Goal: Task Accomplishment & Management: Complete application form

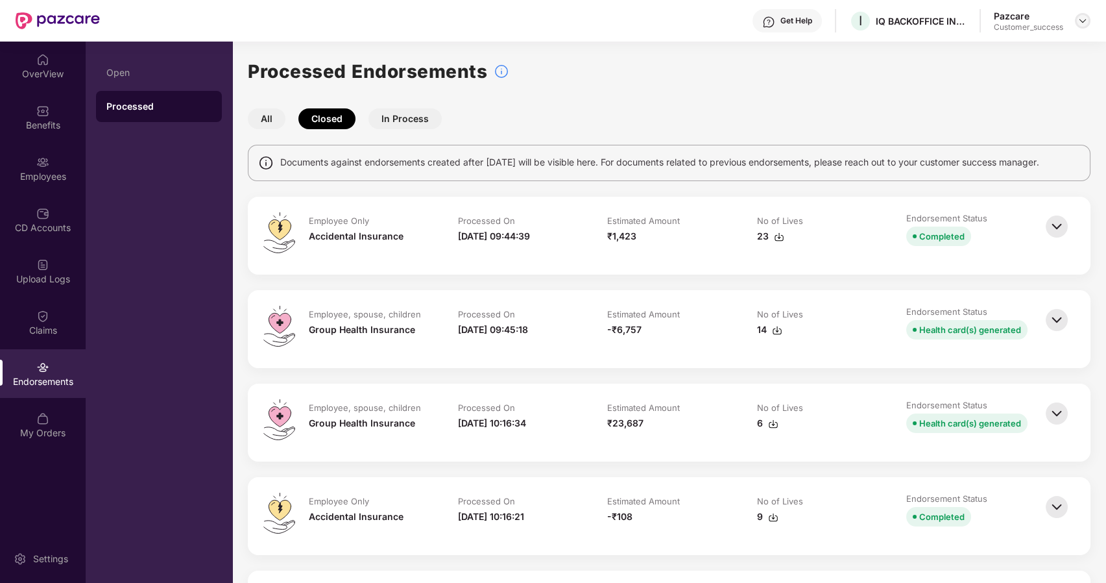
click at [1078, 23] on img at bounding box center [1083, 21] width 10 height 10
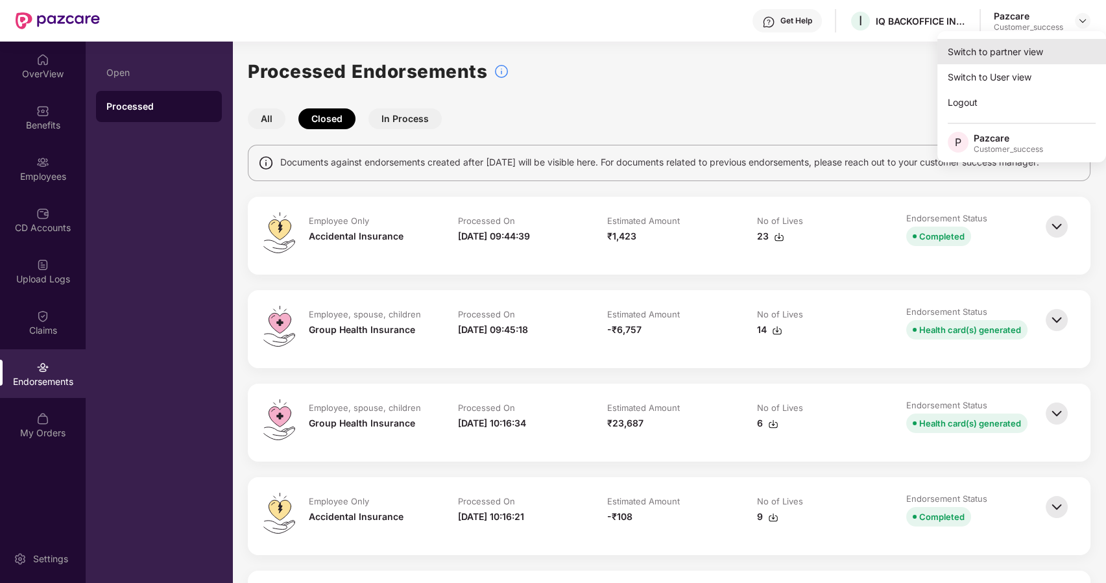
click at [983, 53] on div "Switch to partner view" at bounding box center [1021, 51] width 169 height 25
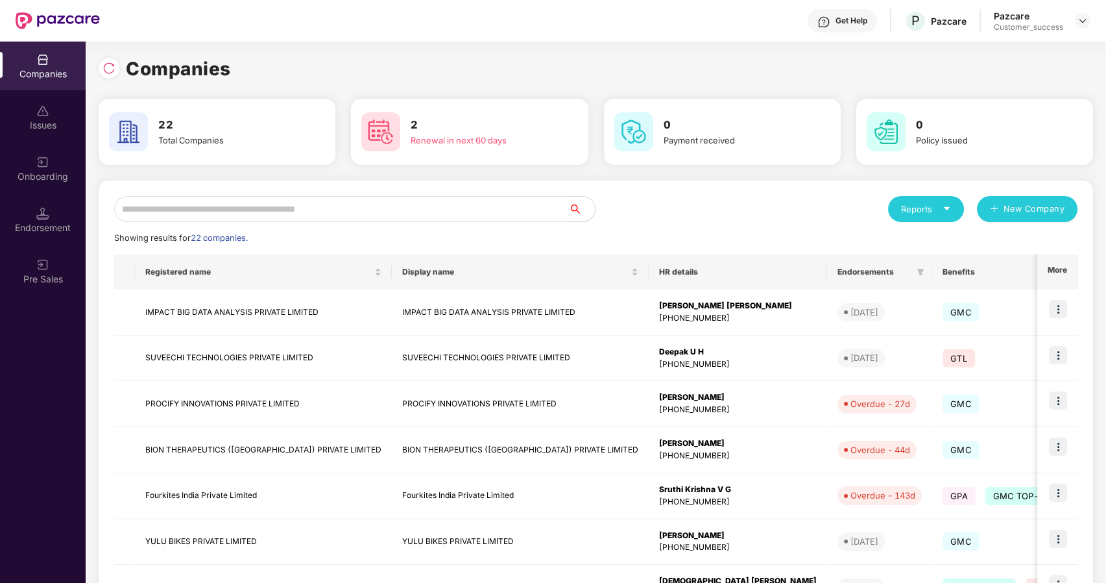
click at [354, 209] on input "text" at bounding box center [341, 209] width 455 height 26
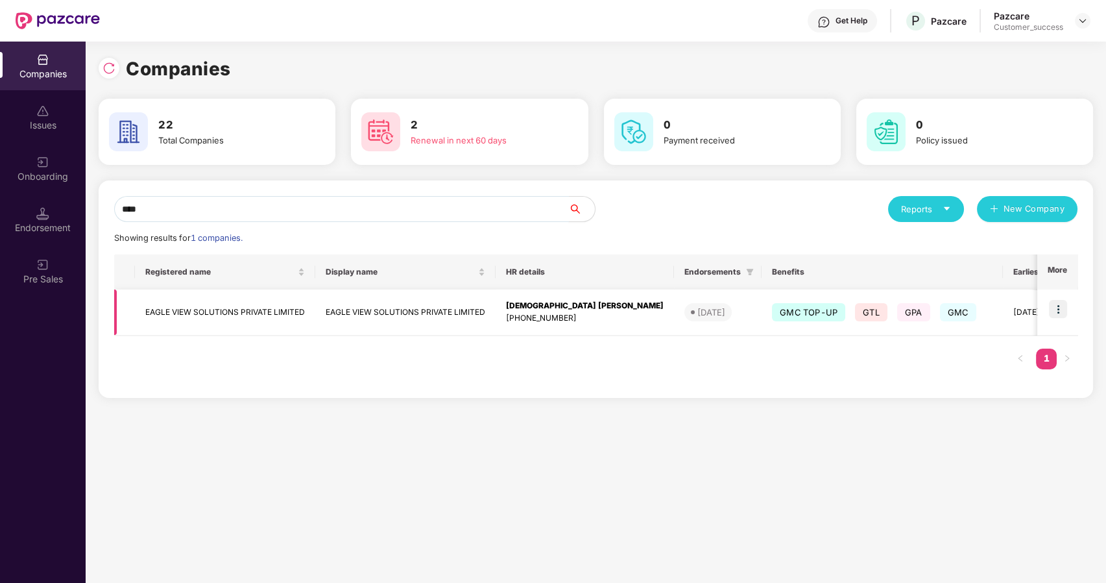
type input "****"
click at [1059, 309] on img at bounding box center [1058, 309] width 18 height 18
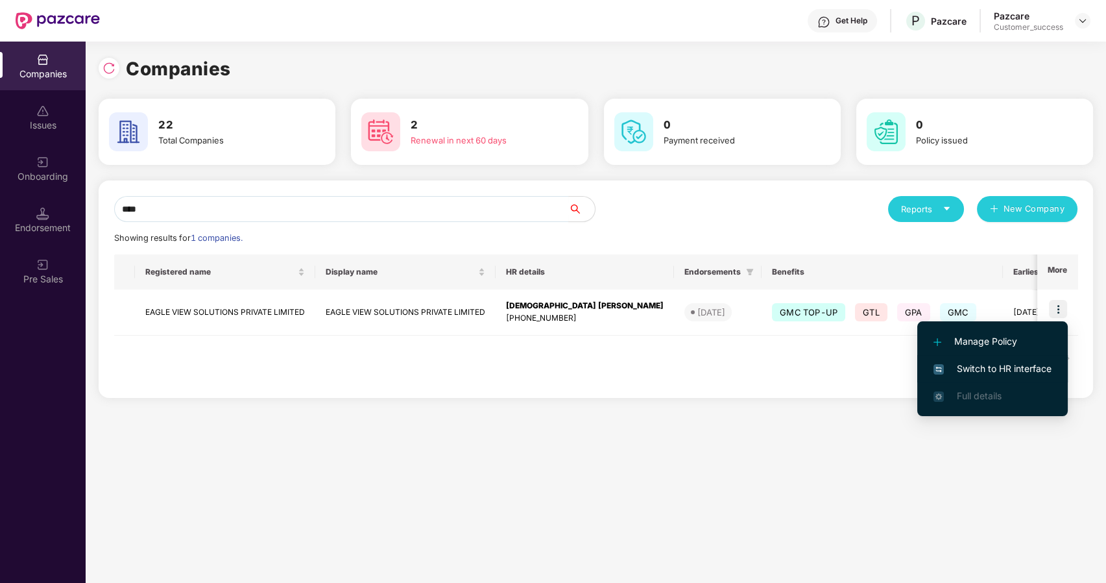
click at [981, 365] on span "Switch to HR interface" at bounding box center [993, 368] width 118 height 14
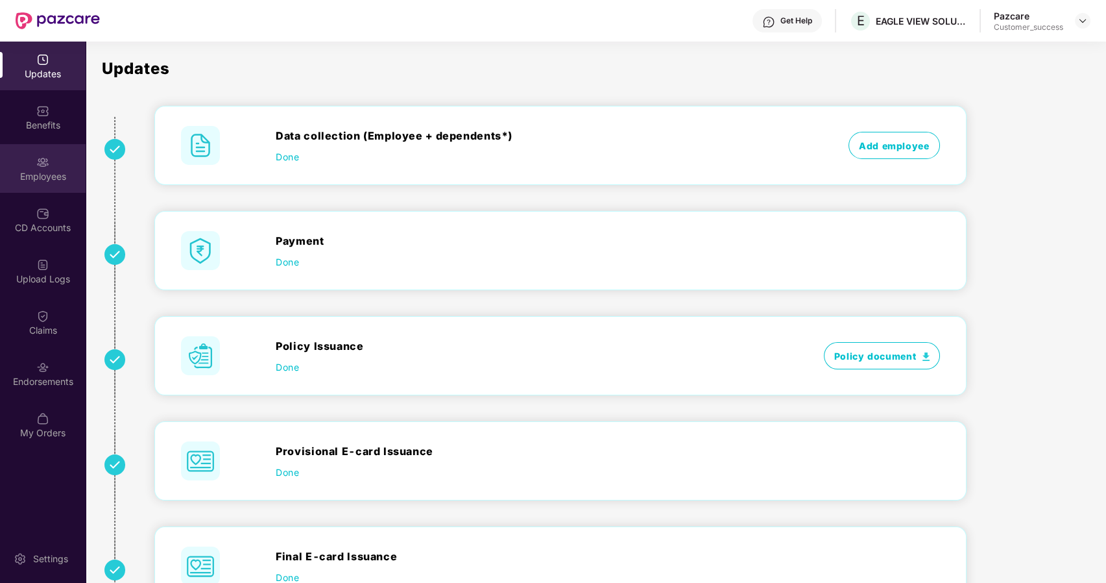
click at [50, 182] on div "Employees" at bounding box center [43, 176] width 86 height 13
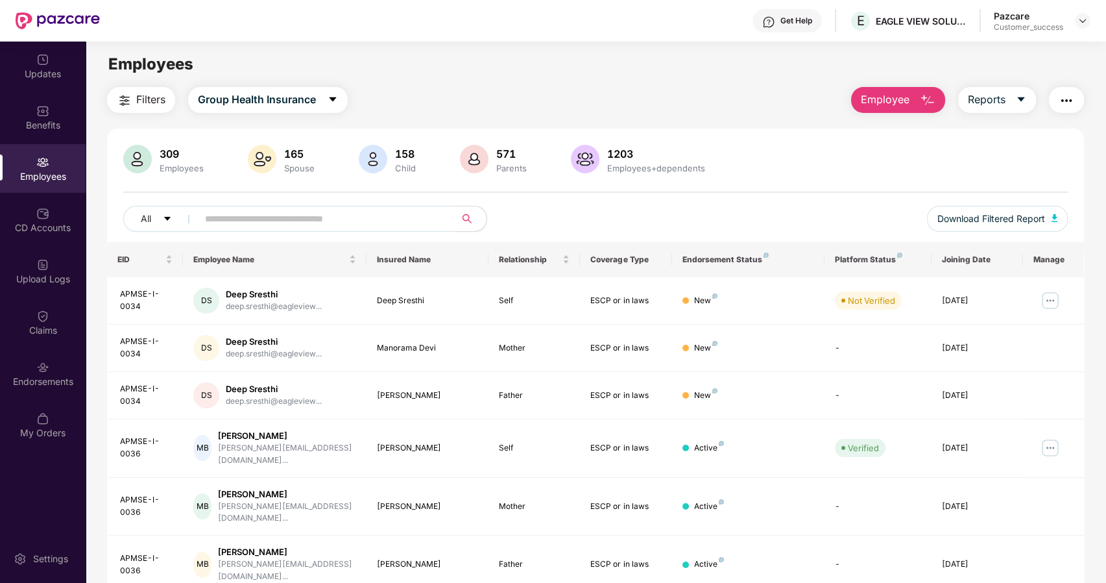
click at [880, 93] on span "Employee" at bounding box center [885, 99] width 49 height 16
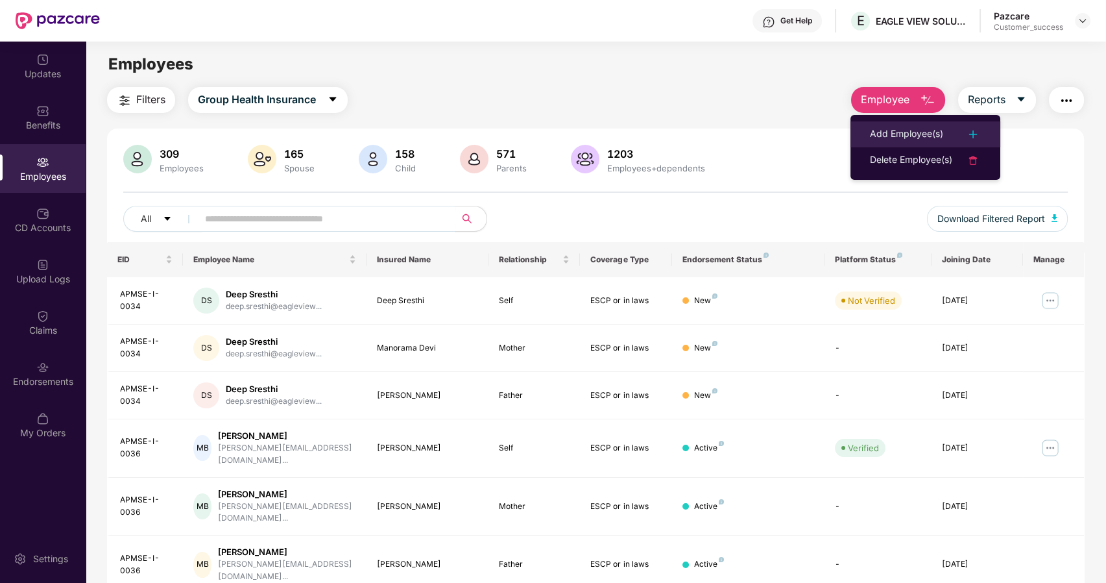
click at [922, 134] on div "Add Employee(s)" at bounding box center [906, 135] width 73 height 16
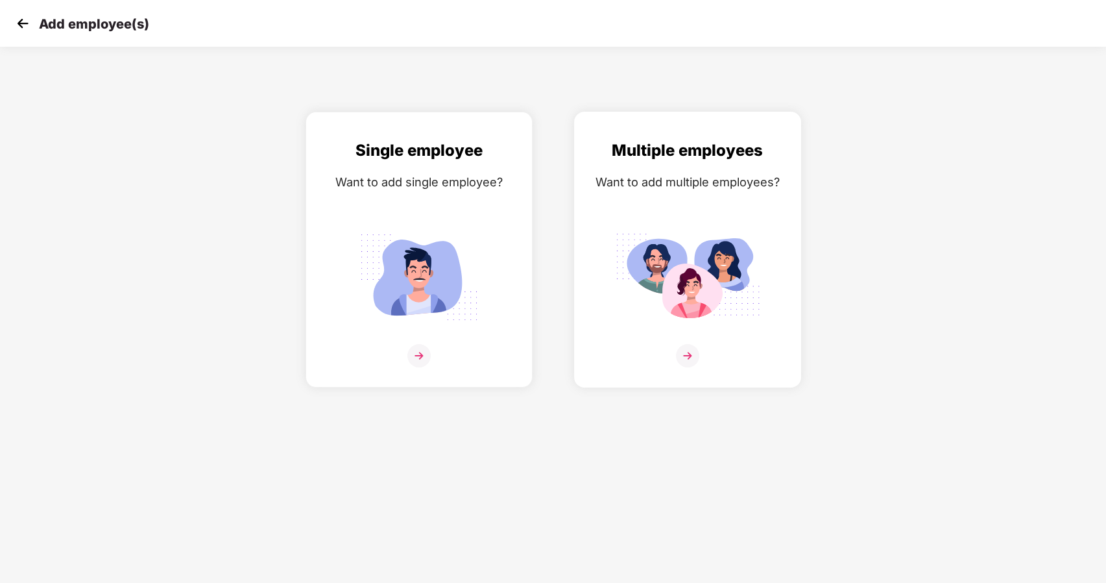
click at [681, 340] on div "Multiple employees Want to add multiple employees?" at bounding box center [688, 260] width 200 height 245
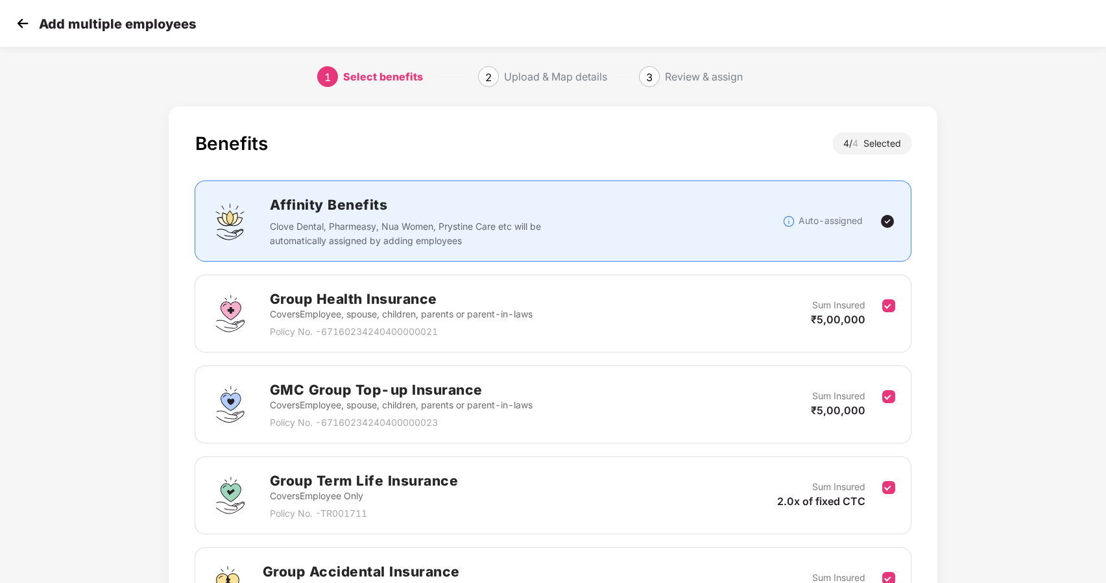
scroll to position [154, 0]
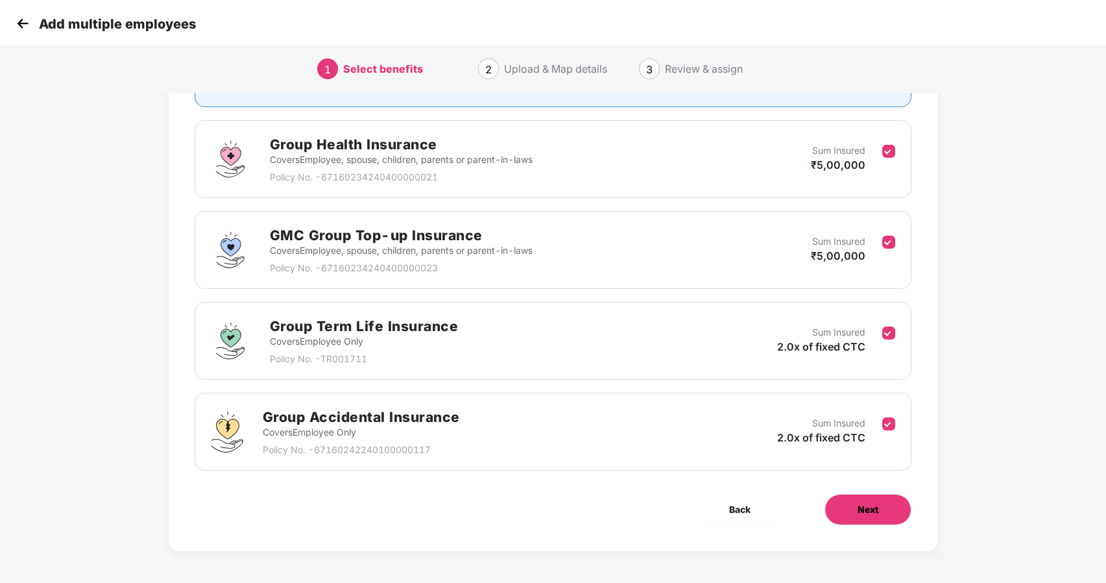
click at [858, 507] on span "Next" at bounding box center [868, 509] width 21 height 14
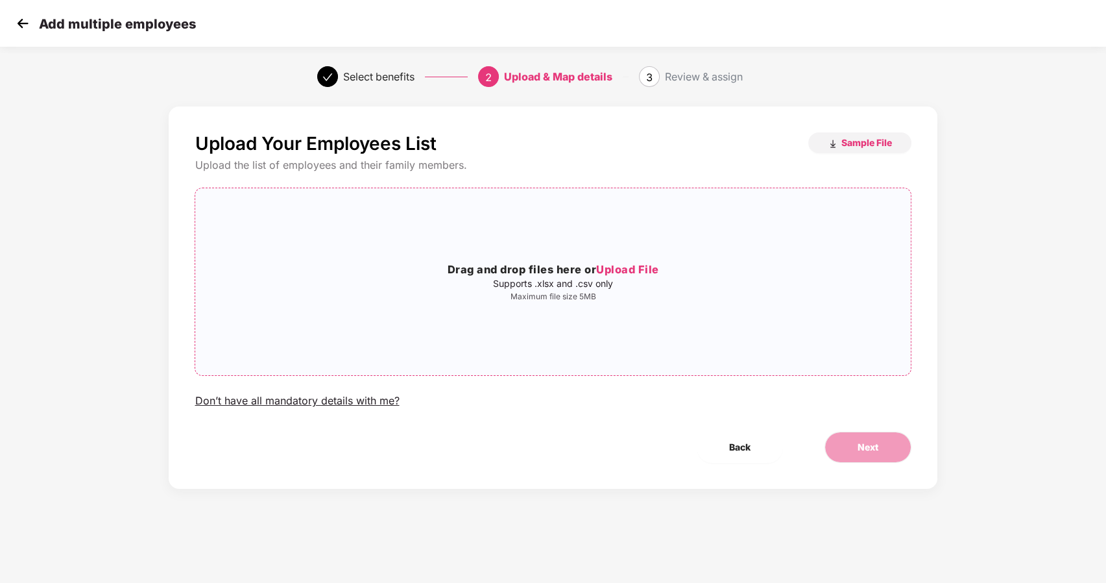
click at [618, 269] on span "Upload File" at bounding box center [627, 269] width 63 height 13
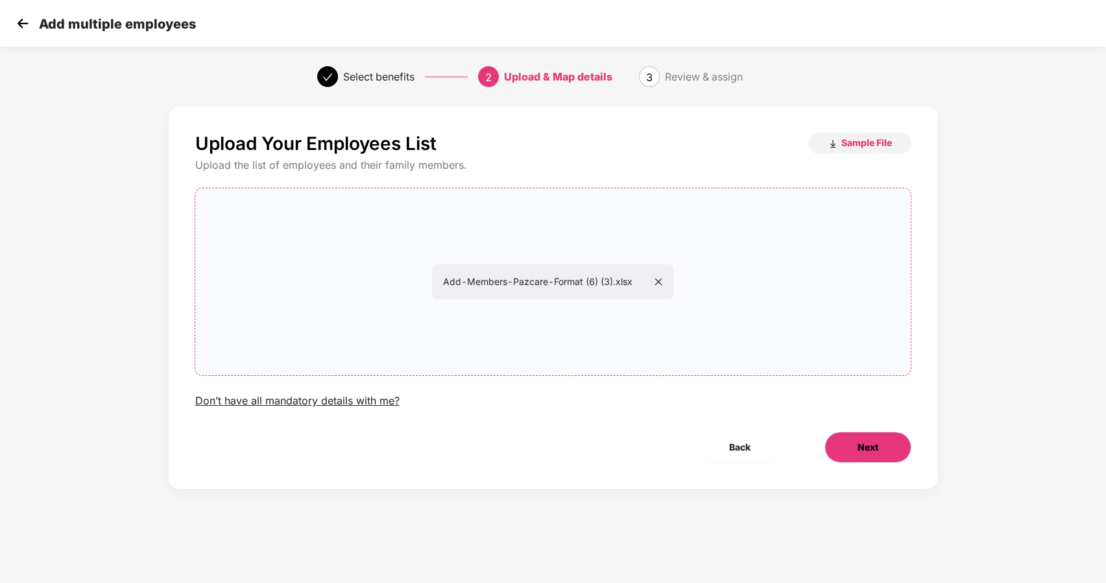
click at [839, 442] on button "Next" at bounding box center [868, 446] width 87 height 31
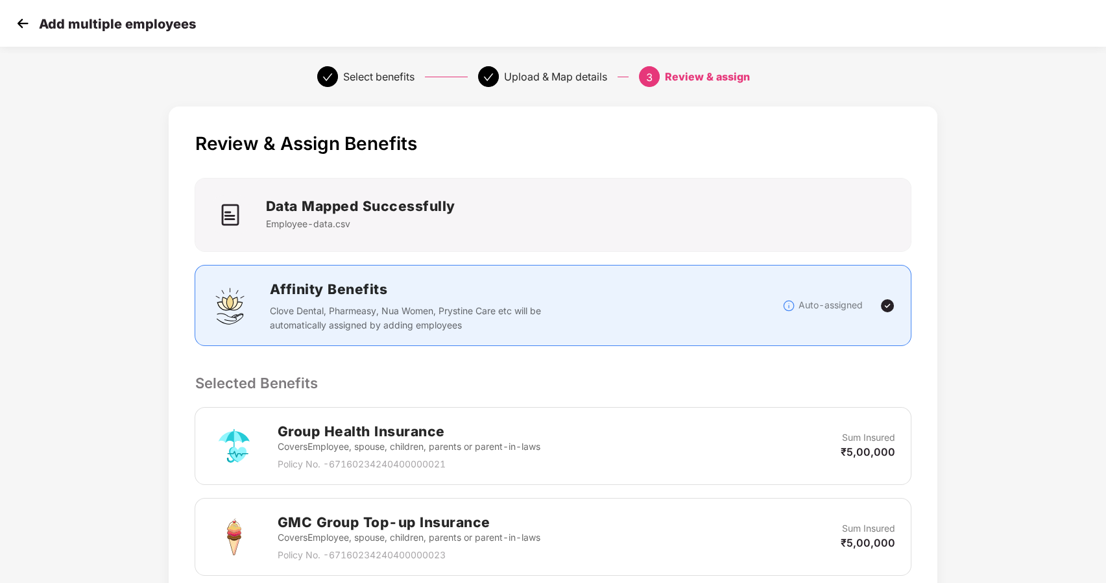
scroll to position [538, 0]
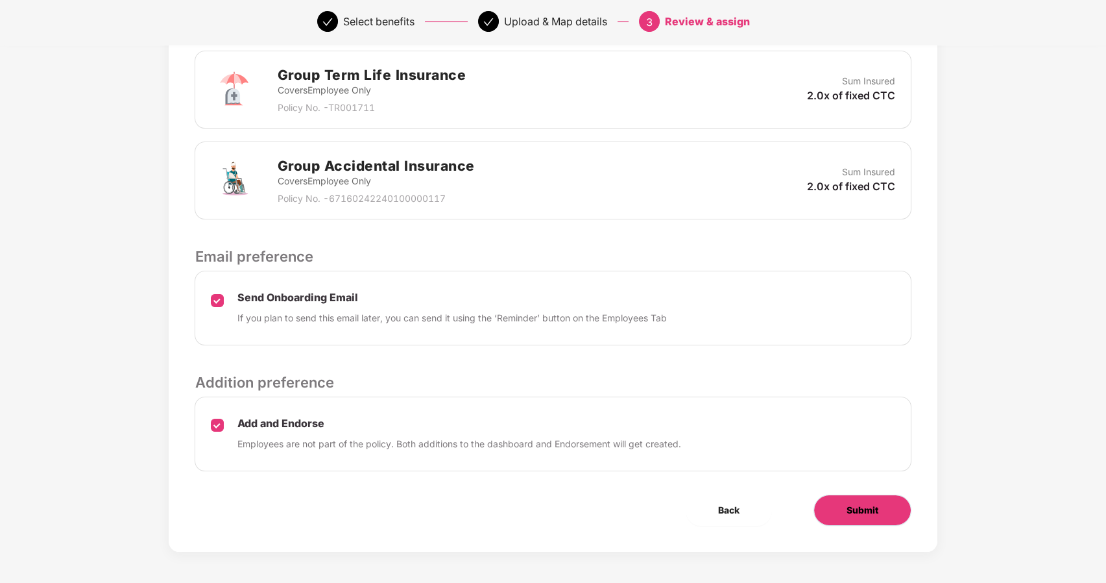
click at [854, 509] on span "Submit" at bounding box center [863, 510] width 32 height 14
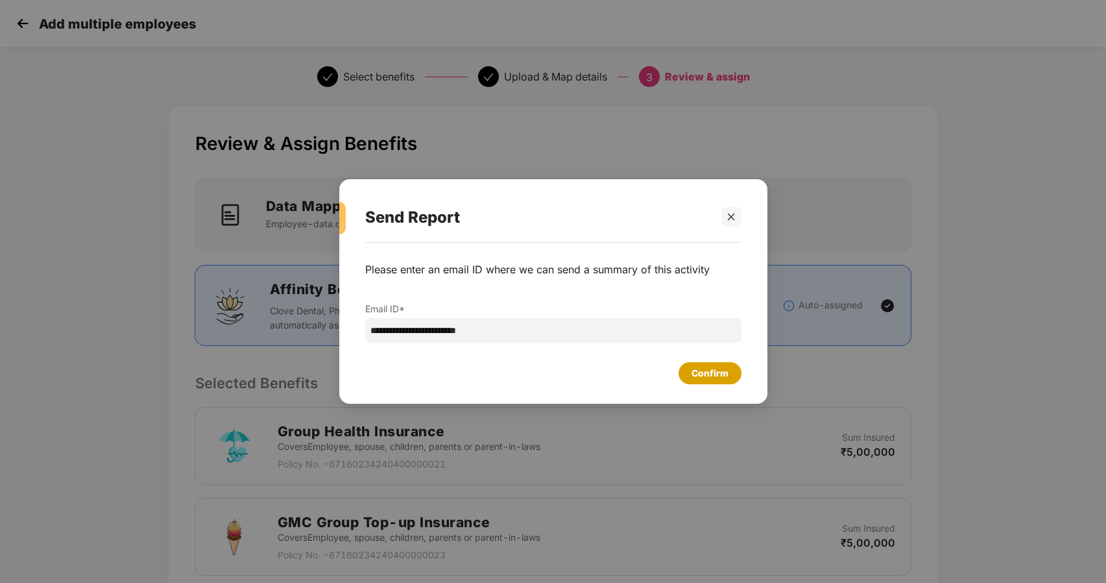
click at [705, 375] on div "Confirm" at bounding box center [710, 373] width 37 height 14
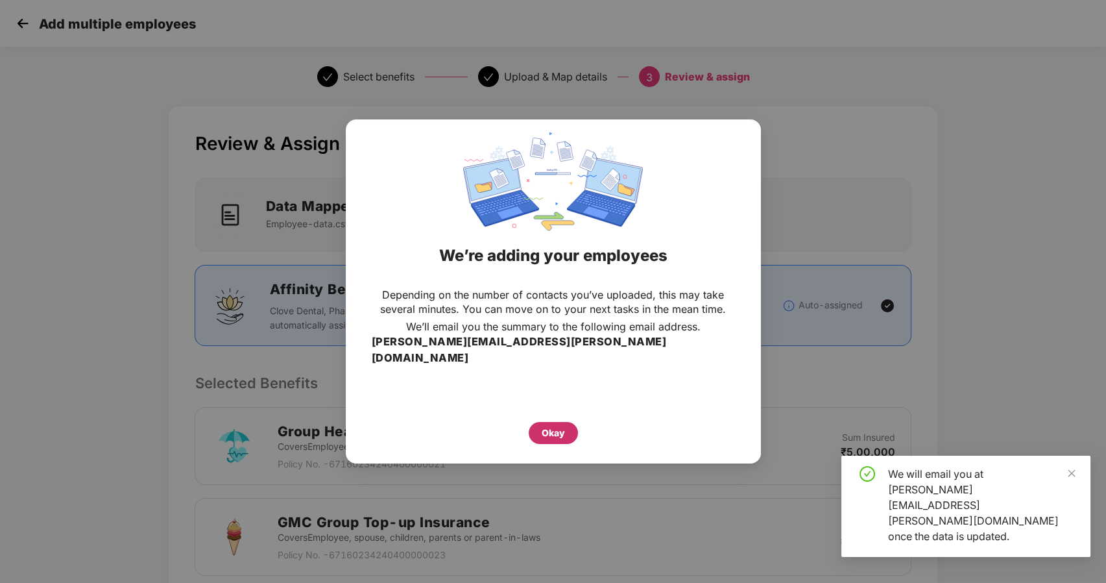
click at [549, 426] on div "Okay" at bounding box center [553, 433] width 23 height 14
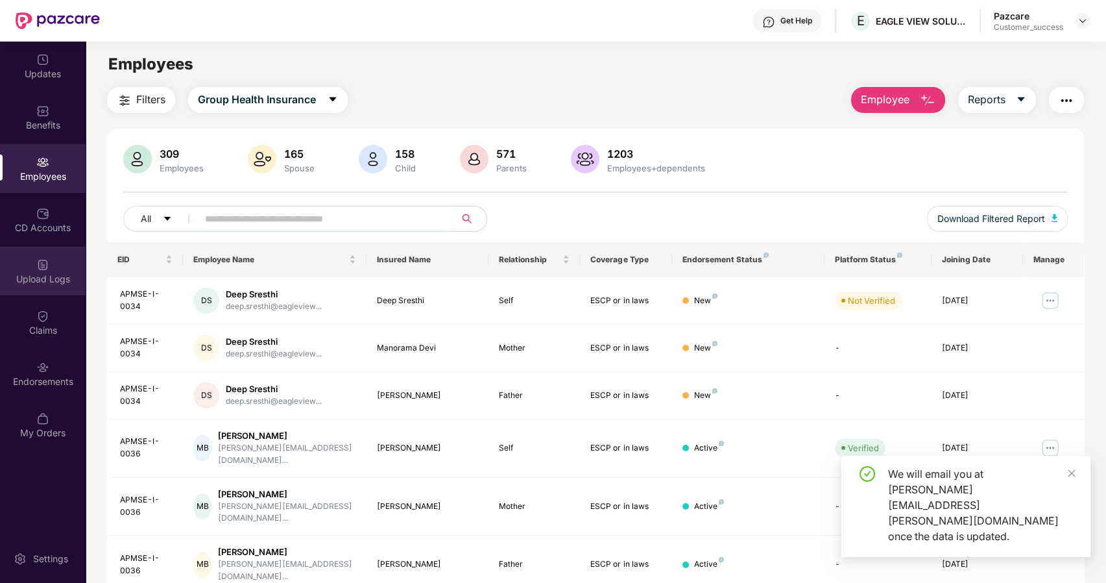
click at [56, 270] on div "Upload Logs" at bounding box center [43, 271] width 86 height 49
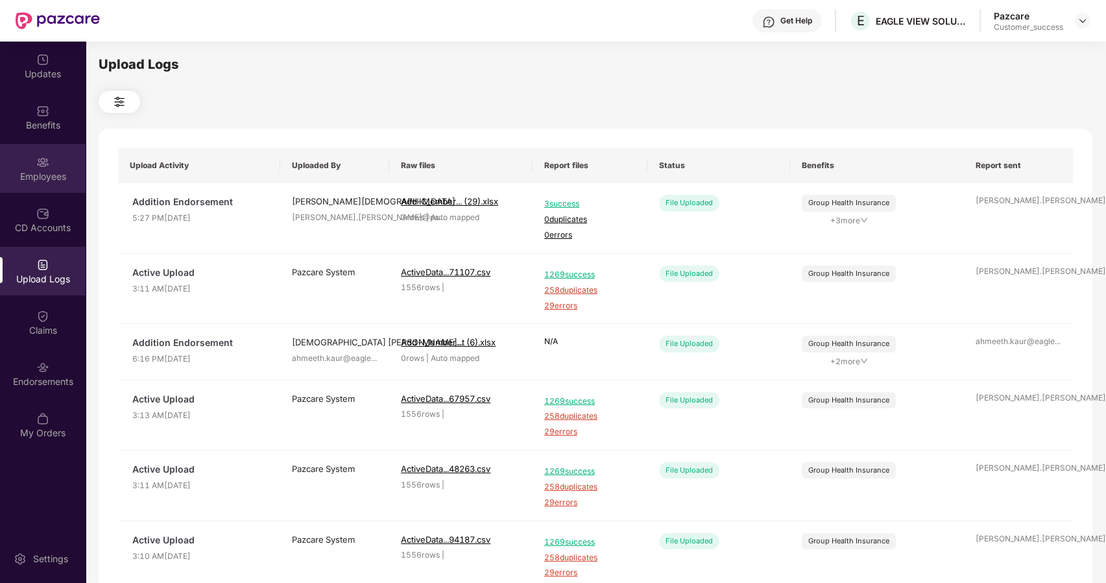
click at [49, 154] on div at bounding box center [42, 160] width 13 height 13
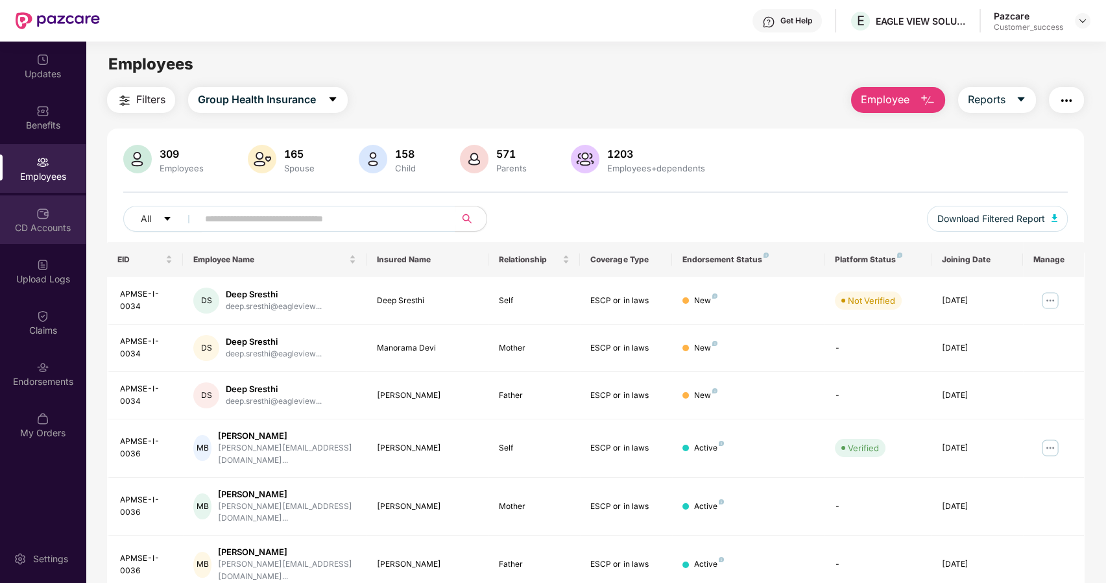
click at [38, 232] on div "CD Accounts" at bounding box center [43, 227] width 86 height 13
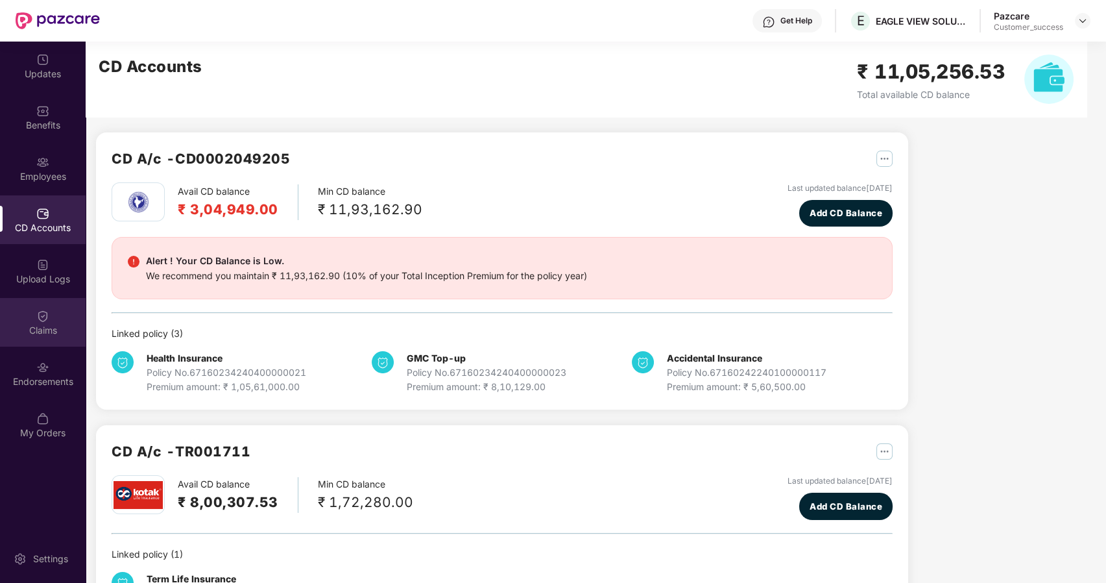
click at [47, 339] on div "Claims" at bounding box center [43, 322] width 86 height 49
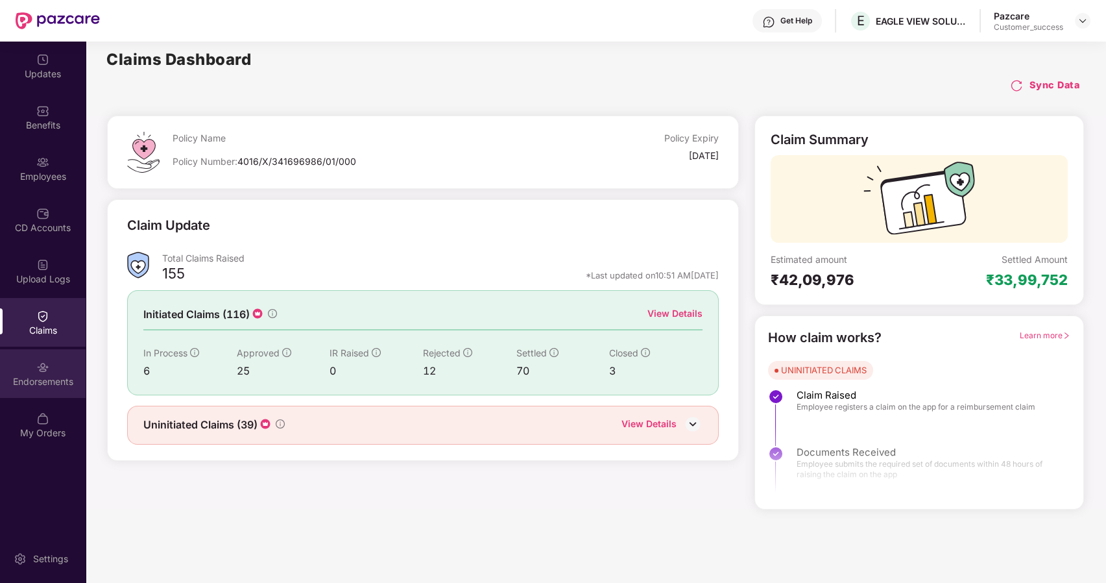
click at [49, 372] on div "Endorsements" at bounding box center [43, 373] width 86 height 49
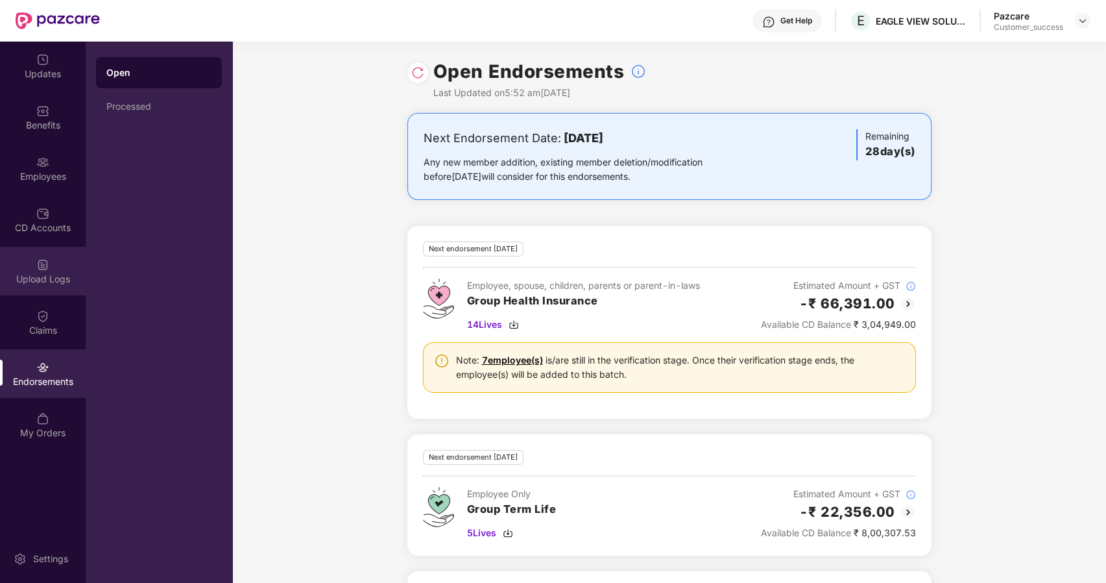
click at [34, 265] on div "Upload Logs" at bounding box center [43, 271] width 86 height 49
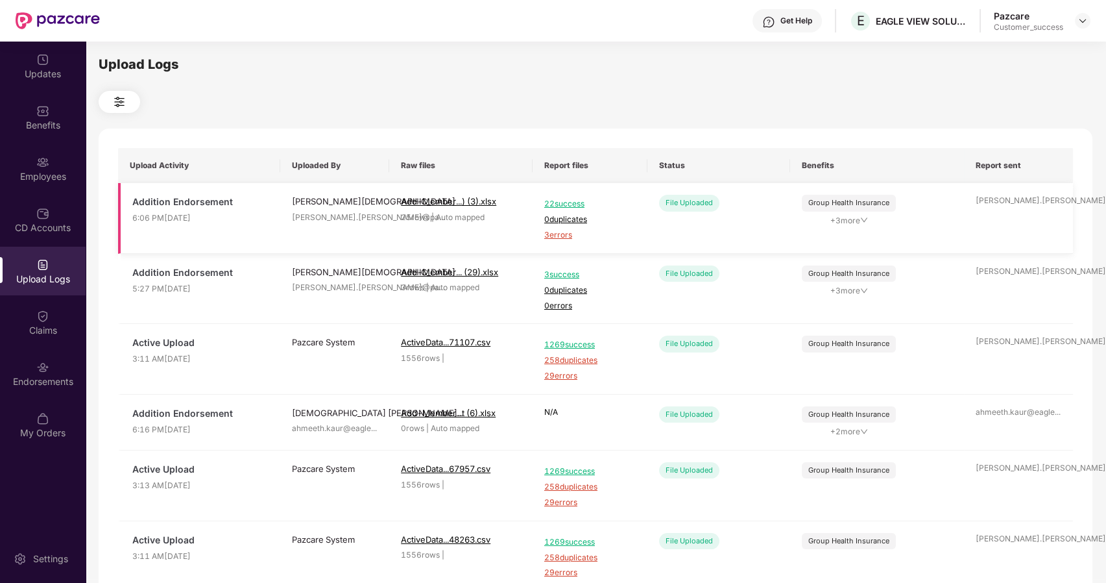
click at [560, 237] on span "3 errors" at bounding box center [589, 235] width 91 height 12
click at [54, 152] on div "Employees" at bounding box center [43, 168] width 86 height 49
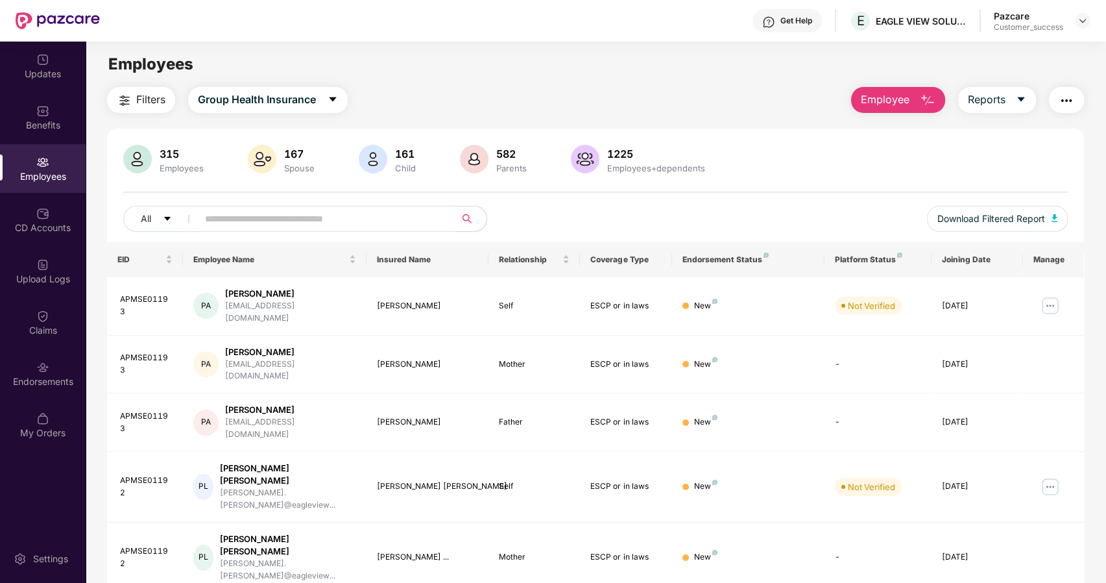
click at [917, 97] on button "Employee" at bounding box center [898, 100] width 94 height 26
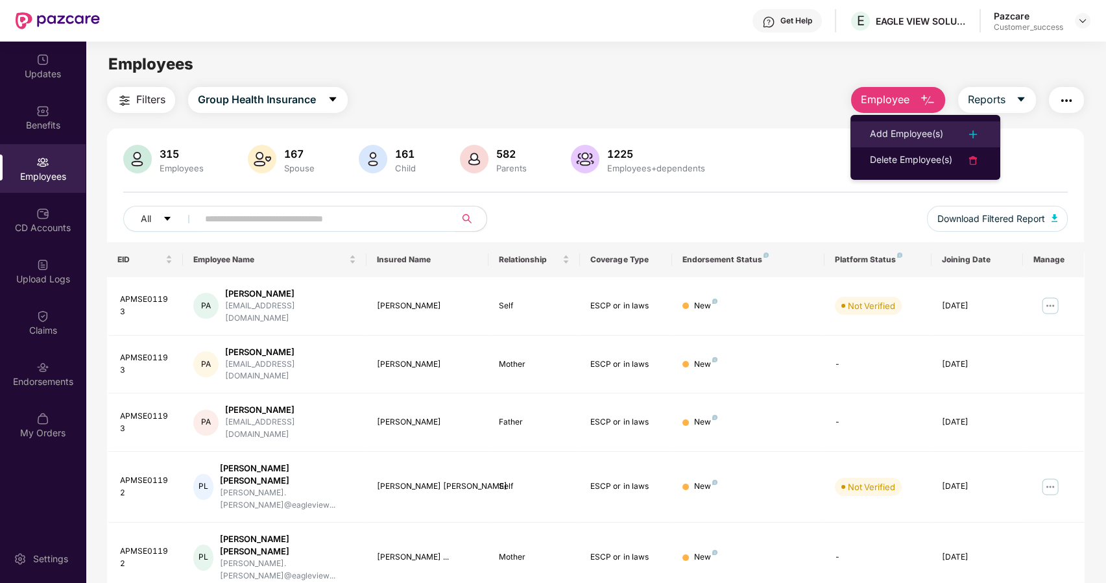
click at [922, 134] on div "Add Employee(s)" at bounding box center [906, 135] width 73 height 16
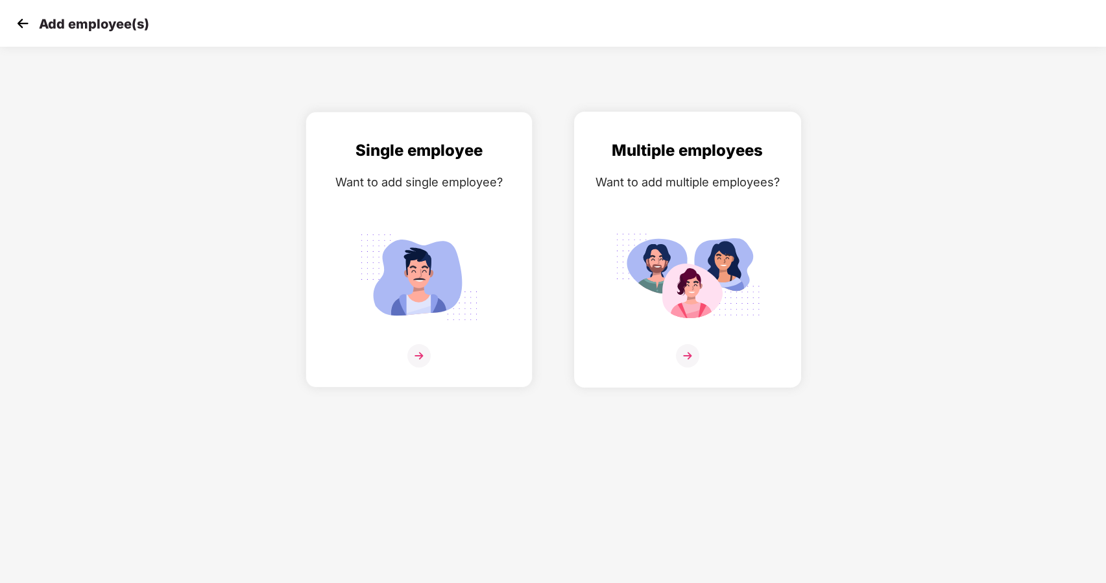
click at [669, 350] on div at bounding box center [688, 364] width 200 height 40
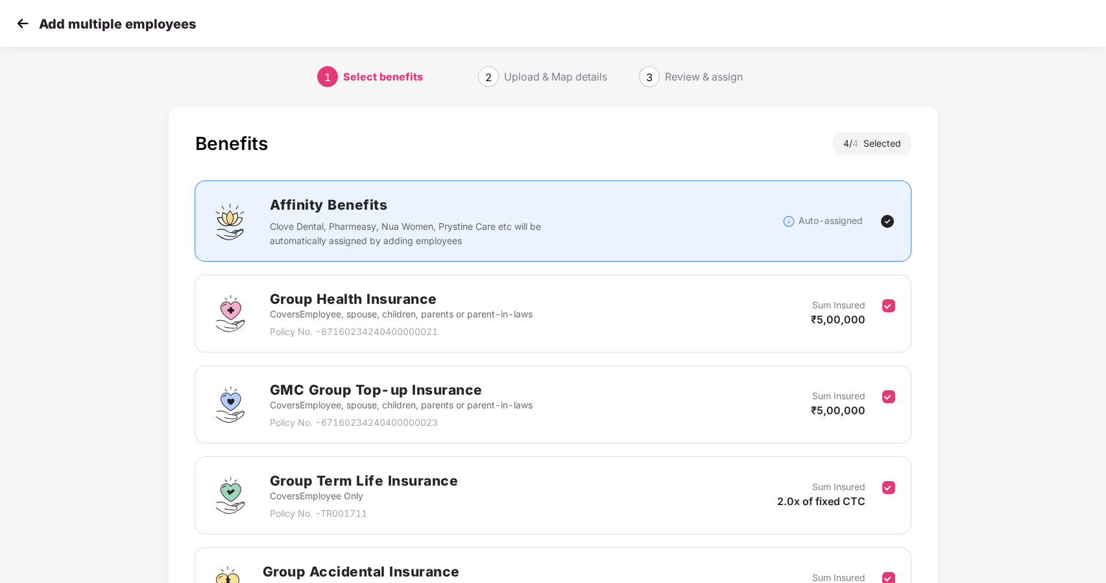
scroll to position [154, 1]
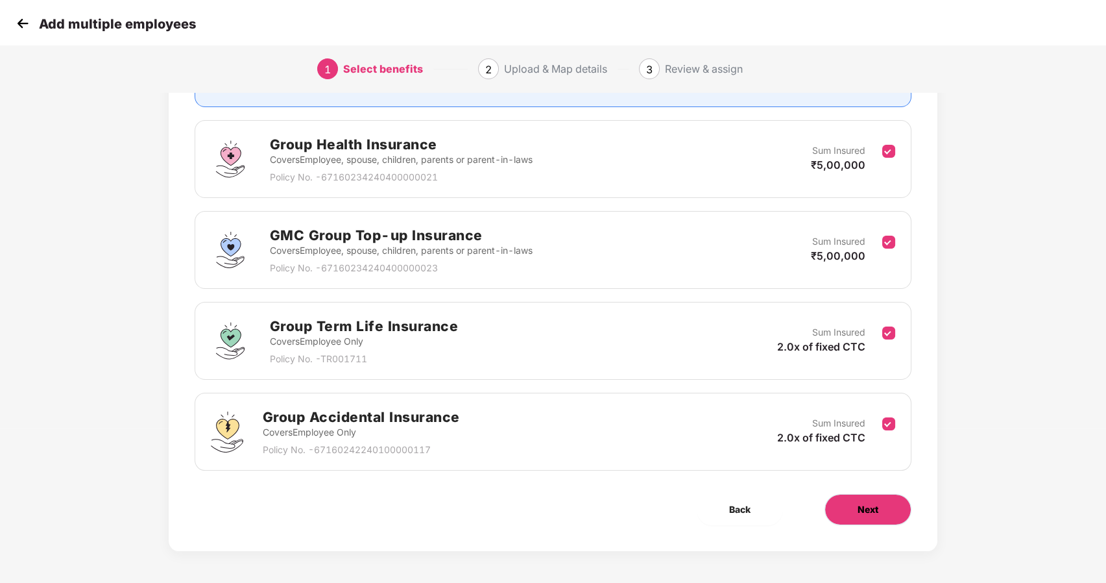
click at [836, 499] on button "Next" at bounding box center [868, 509] width 87 height 31
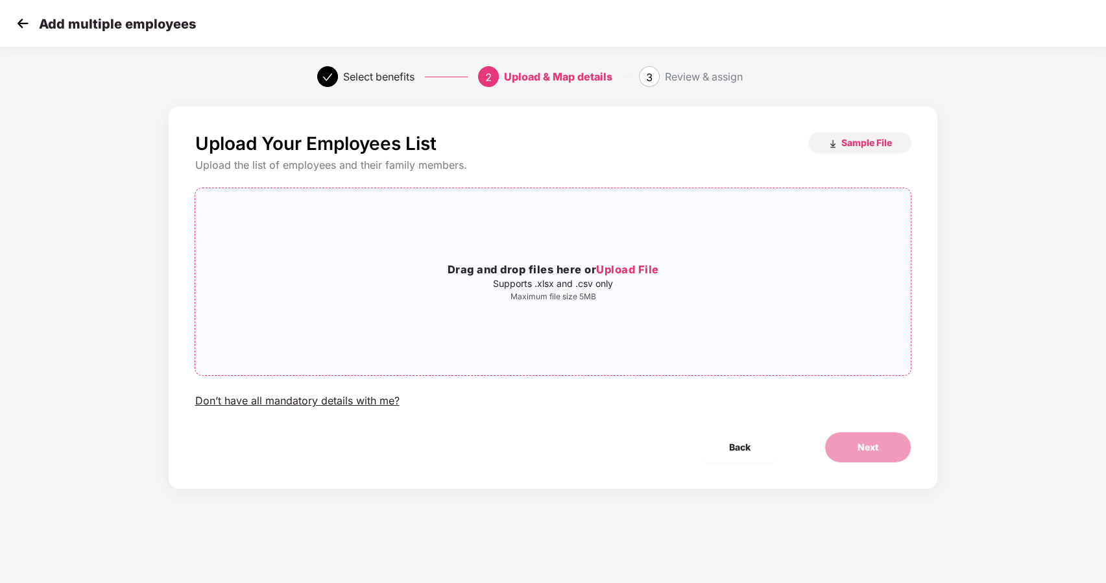
click at [605, 264] on span "Upload File" at bounding box center [627, 269] width 63 height 13
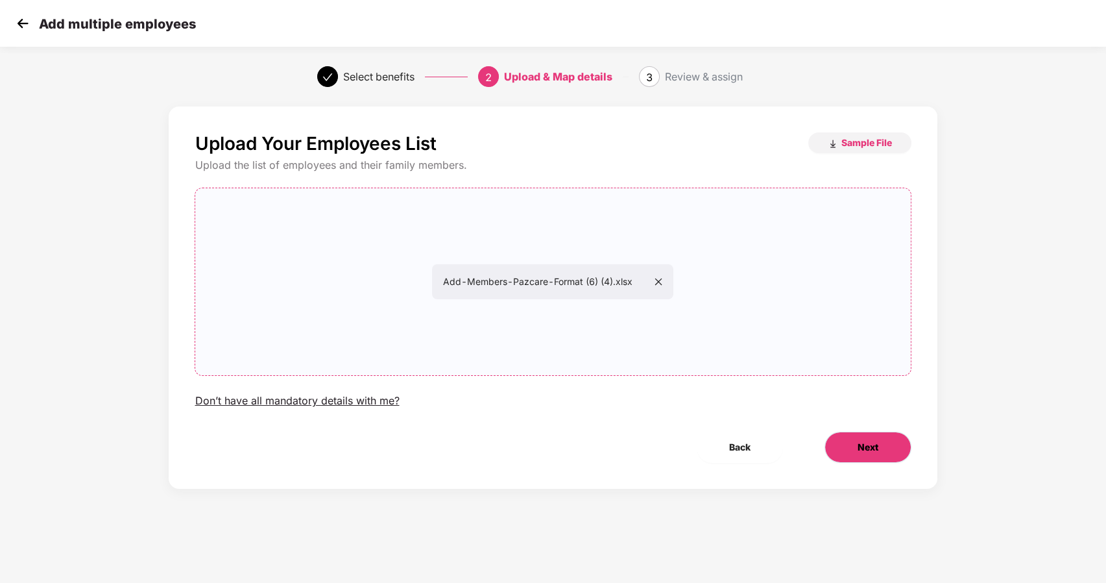
click at [851, 442] on button "Next" at bounding box center [868, 446] width 87 height 31
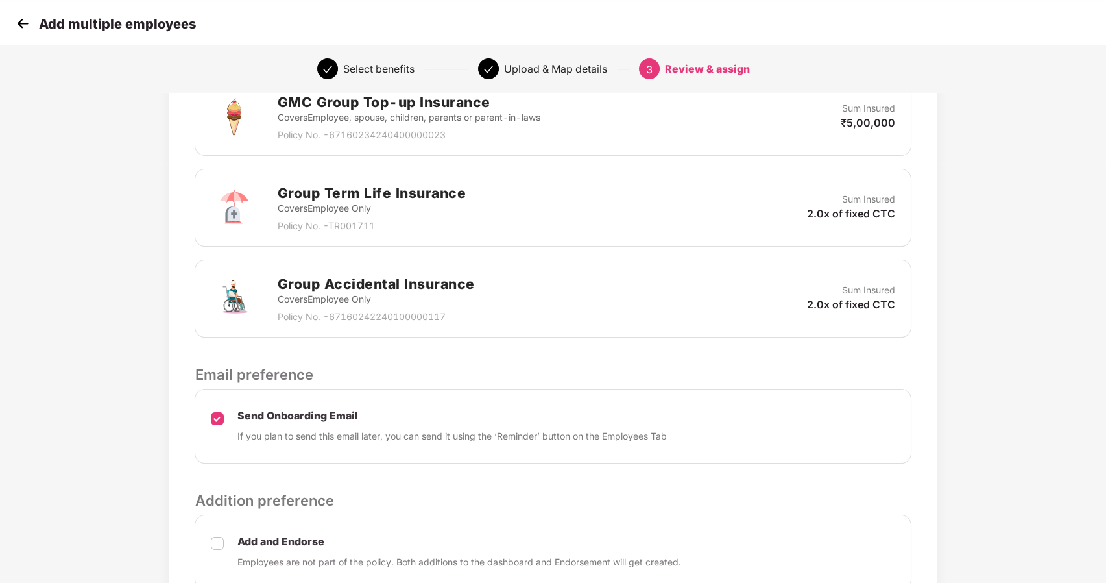
scroll to position [538, 0]
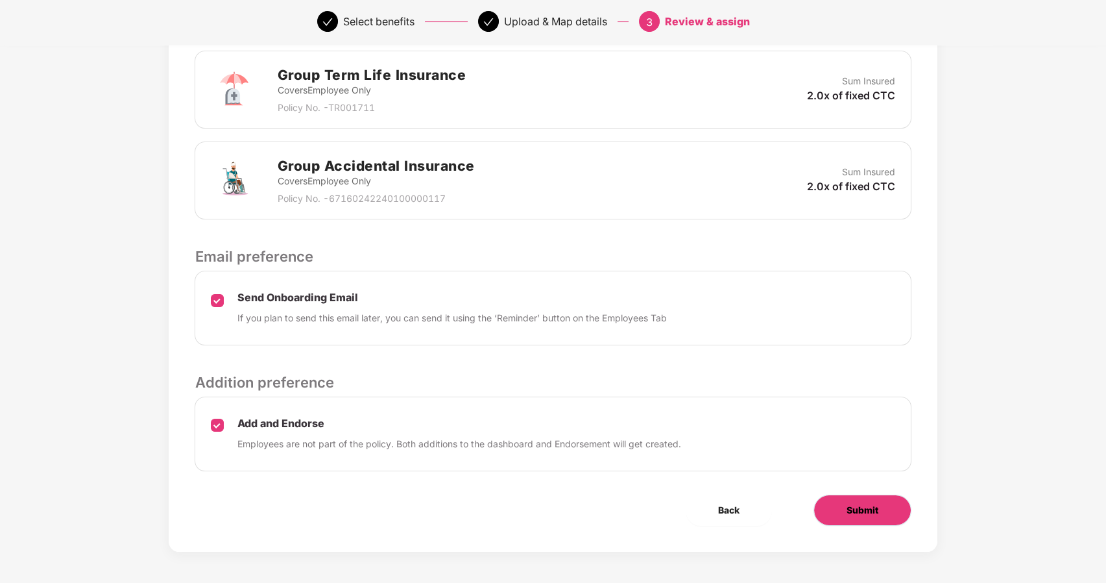
click at [882, 506] on button "Submit" at bounding box center [863, 509] width 98 height 31
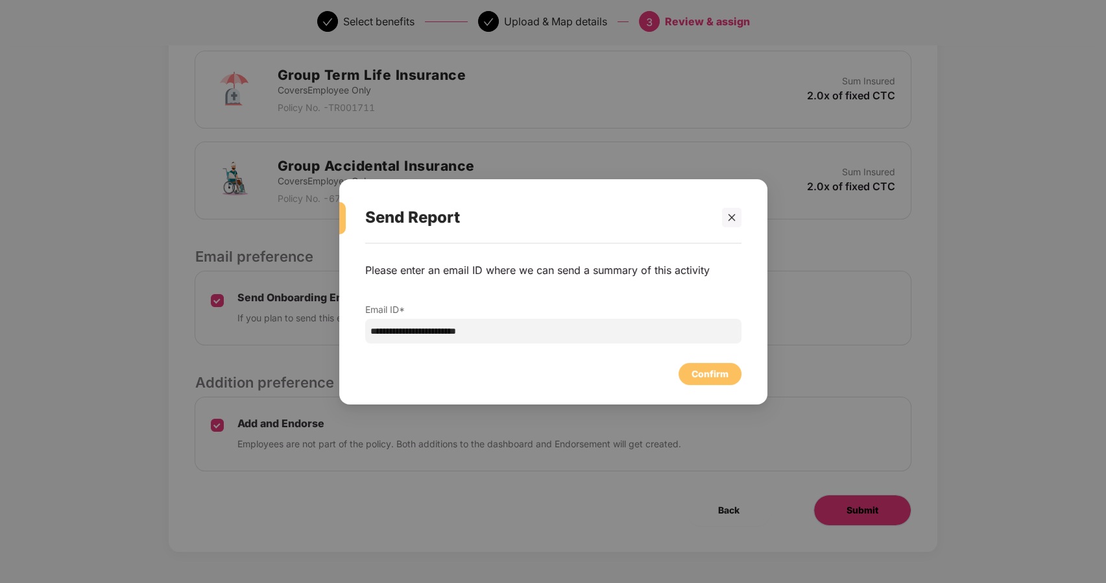
scroll to position [0, 0]
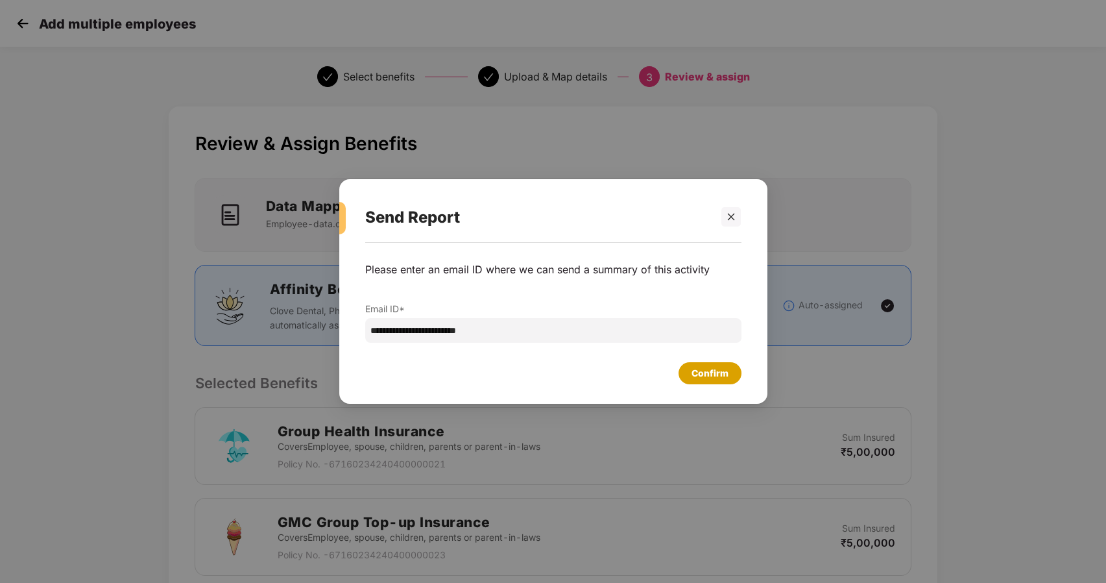
click at [713, 374] on div "Confirm" at bounding box center [710, 373] width 37 height 14
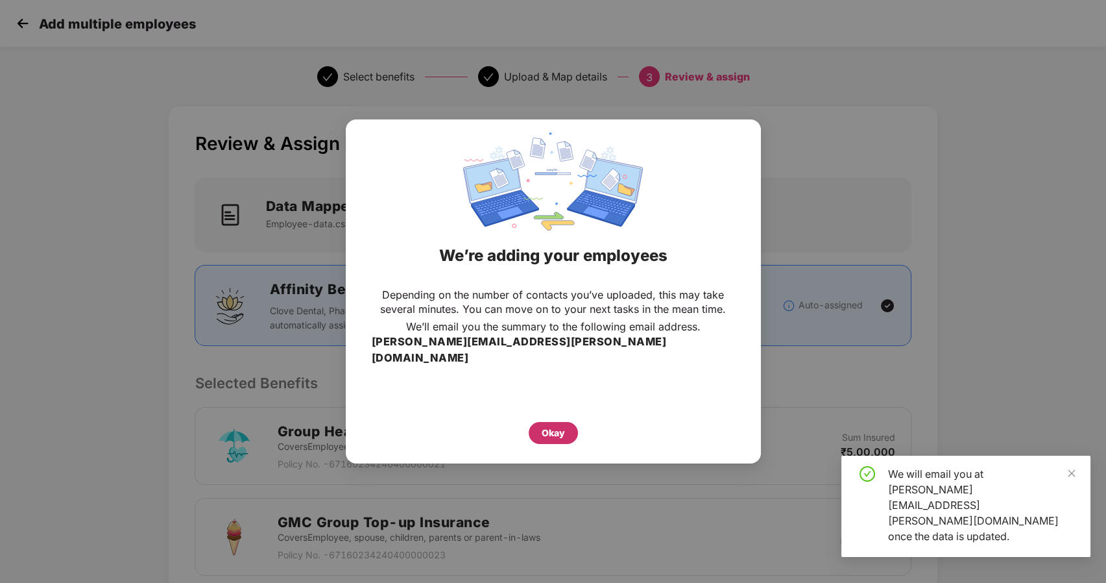
click at [531, 422] on div "Okay" at bounding box center [553, 433] width 49 height 22
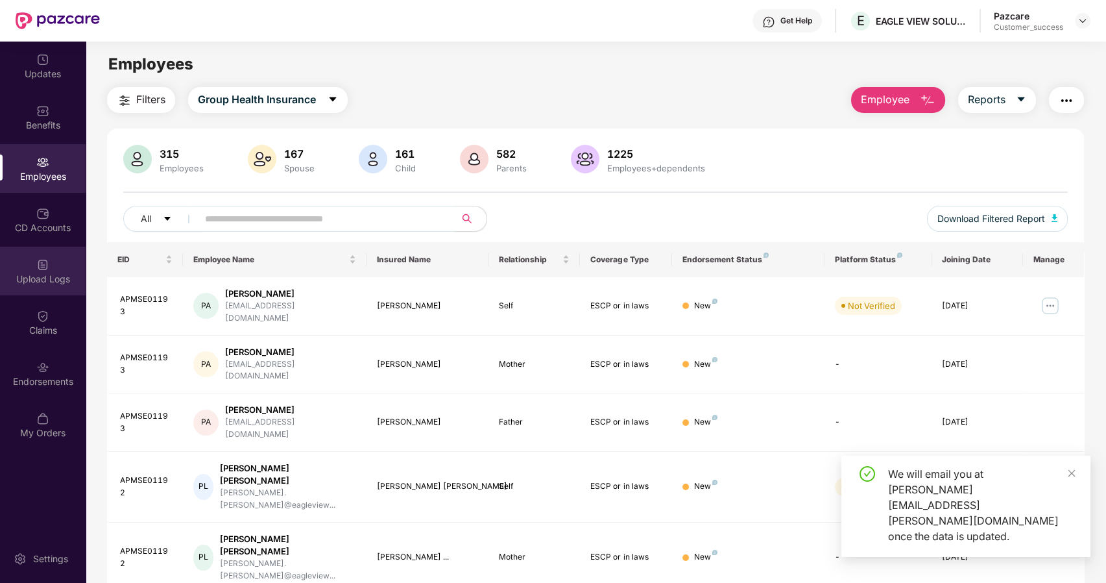
click at [45, 267] on img at bounding box center [42, 264] width 13 height 13
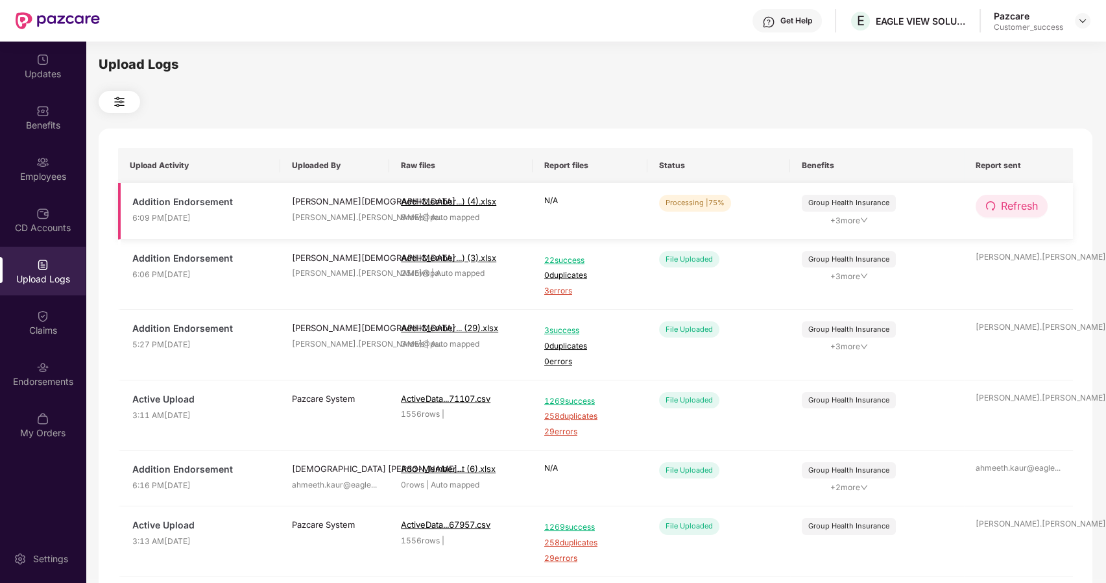
click at [1005, 205] on span "Refresh" at bounding box center [1019, 206] width 37 height 16
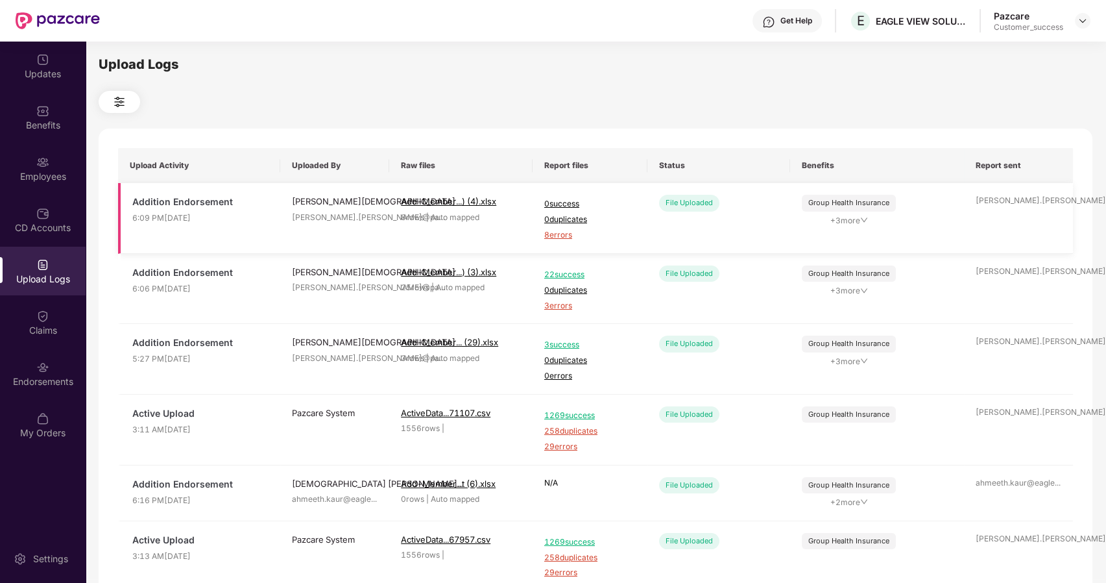
click at [566, 237] on span "8 errors" at bounding box center [589, 235] width 91 height 12
click at [690, 75] on div "Upload Logs" at bounding box center [596, 64] width 994 height 20
